Goal: Transaction & Acquisition: Purchase product/service

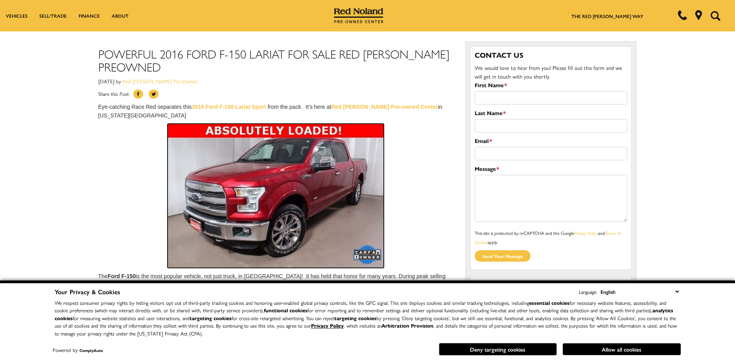
click at [235, 196] on img at bounding box center [276, 196] width 216 height 144
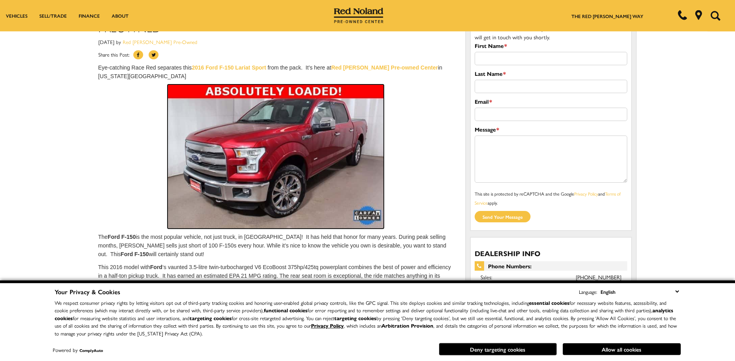
scroll to position [98, 0]
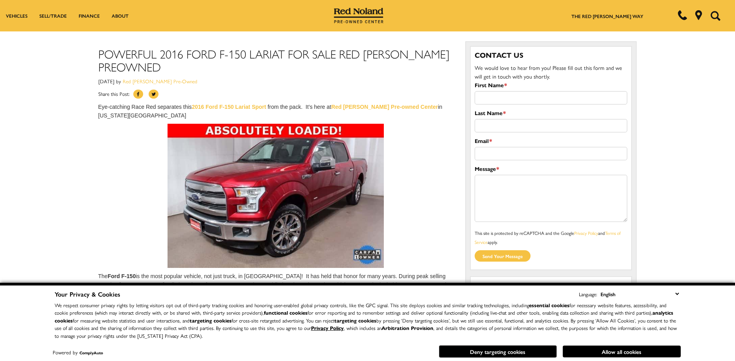
scroll to position [311, 0]
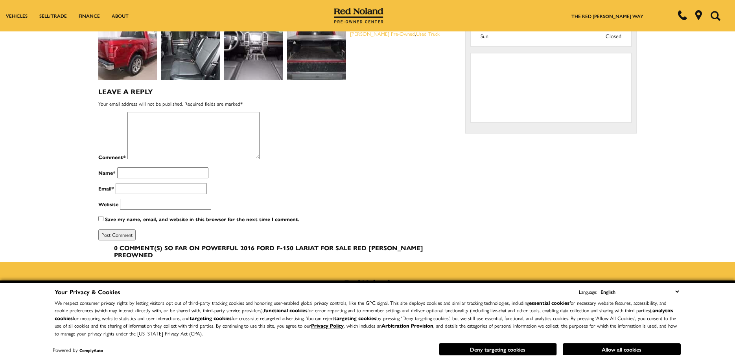
click at [144, 61] on img at bounding box center [127, 50] width 59 height 59
click at [603, 350] on button "Allow all cookies" at bounding box center [622, 350] width 118 height 12
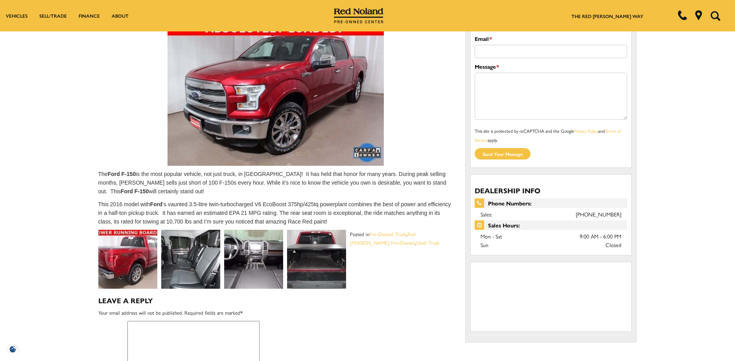
scroll to position [52, 0]
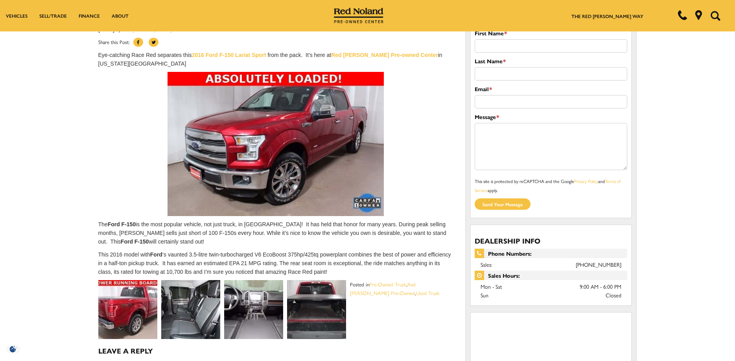
click at [131, 309] on img at bounding box center [127, 309] width 59 height 59
click at [190, 320] on img at bounding box center [190, 309] width 59 height 59
click at [191, 317] on img at bounding box center [190, 309] width 59 height 59
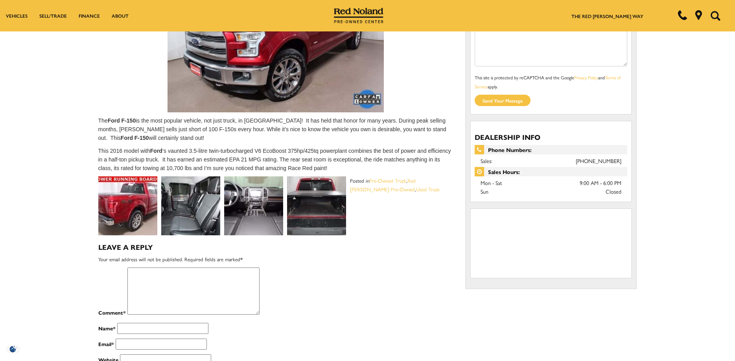
scroll to position [0, 0]
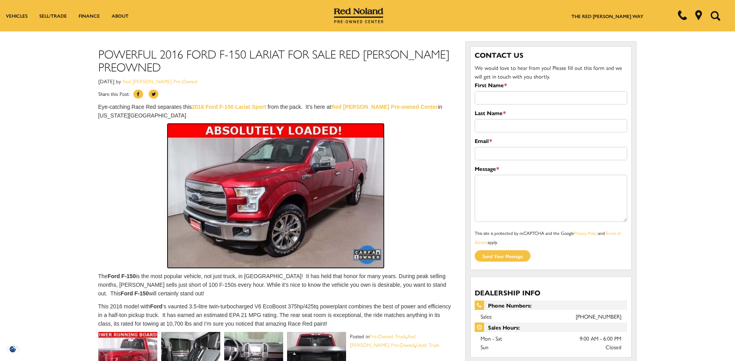
click at [263, 132] on img at bounding box center [276, 196] width 216 height 144
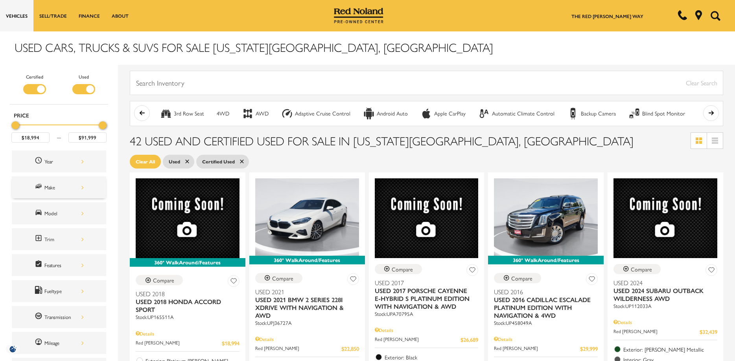
click at [77, 180] on div "Make" at bounding box center [59, 188] width 94 height 22
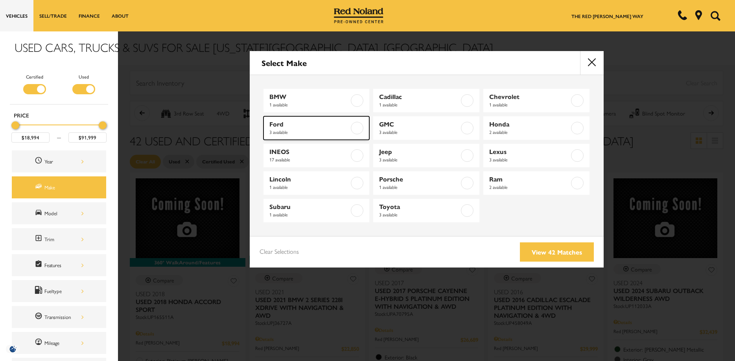
click at [279, 127] on span "Ford" at bounding box center [309, 124] width 80 height 8
type input "$38,500"
type input "$55,610"
checkbox input "true"
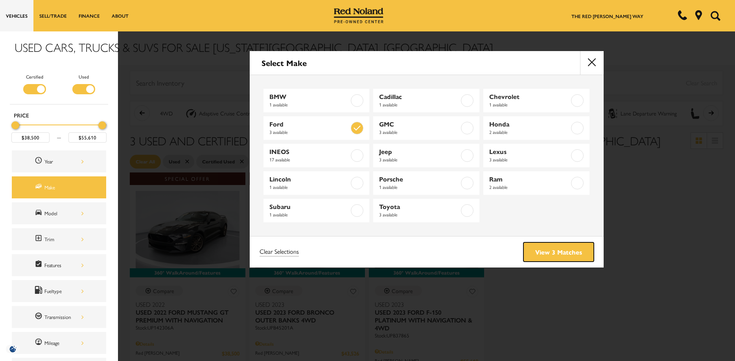
click at [551, 250] on link "View 3 Matches" at bounding box center [558, 252] width 70 height 19
